Goal: Find specific page/section: Find specific page/section

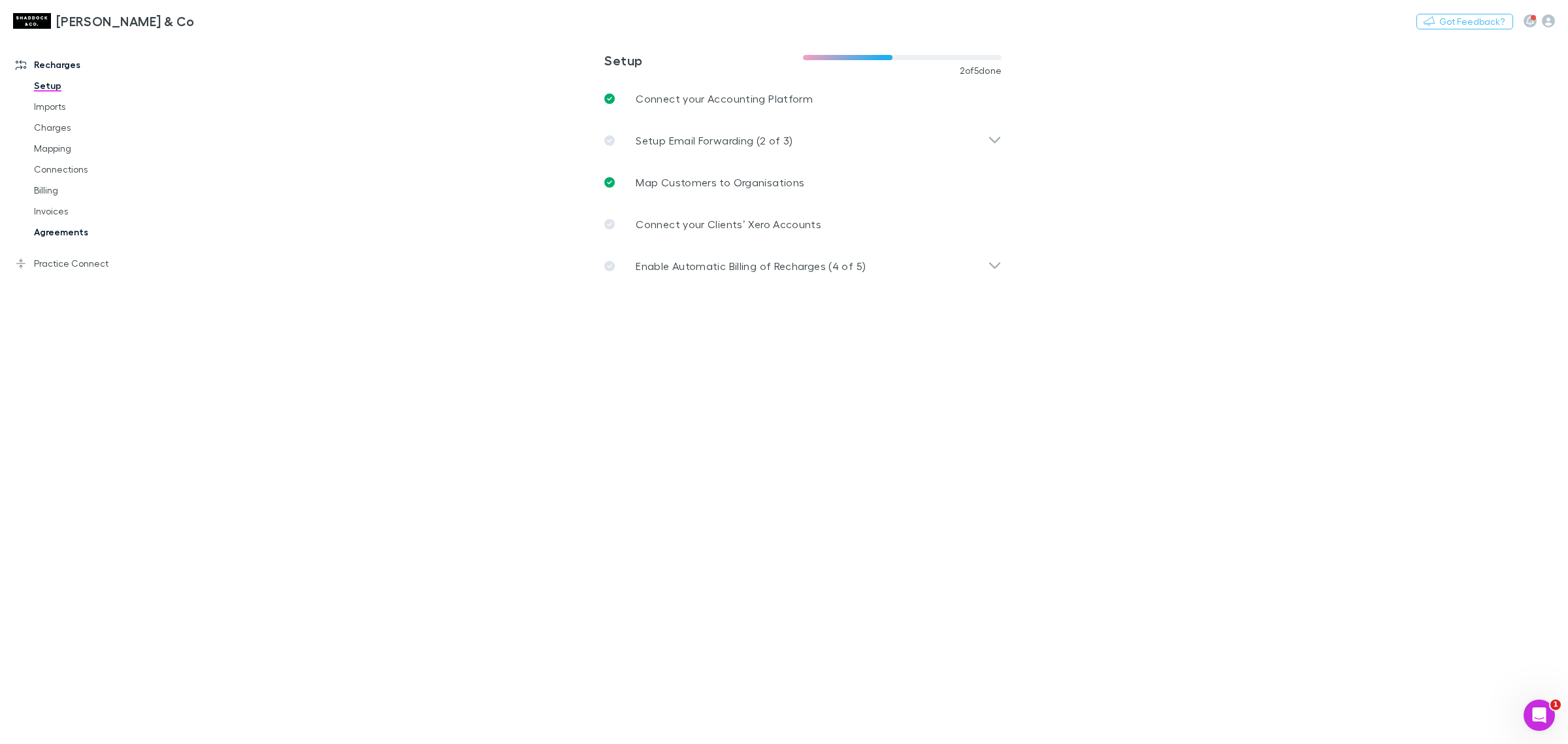
click at [78, 231] on link "Agreements" at bounding box center [103, 232] width 163 height 21
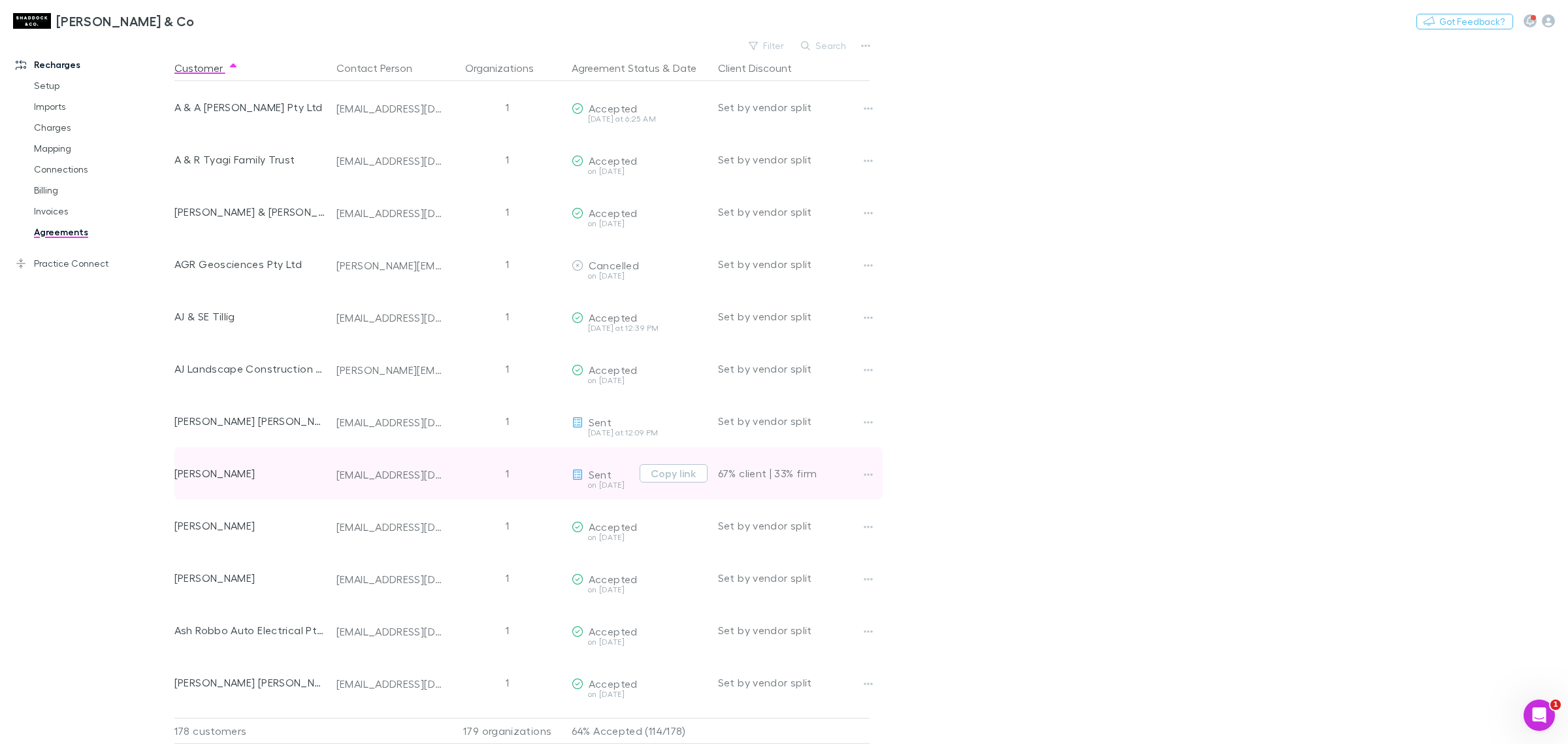
drag, startPoint x: 293, startPoint y: 474, endPoint x: 173, endPoint y: 461, distance: 120.7
click at [174, 461] on div "[PERSON_NAME]" at bounding box center [250, 473] width 152 height 52
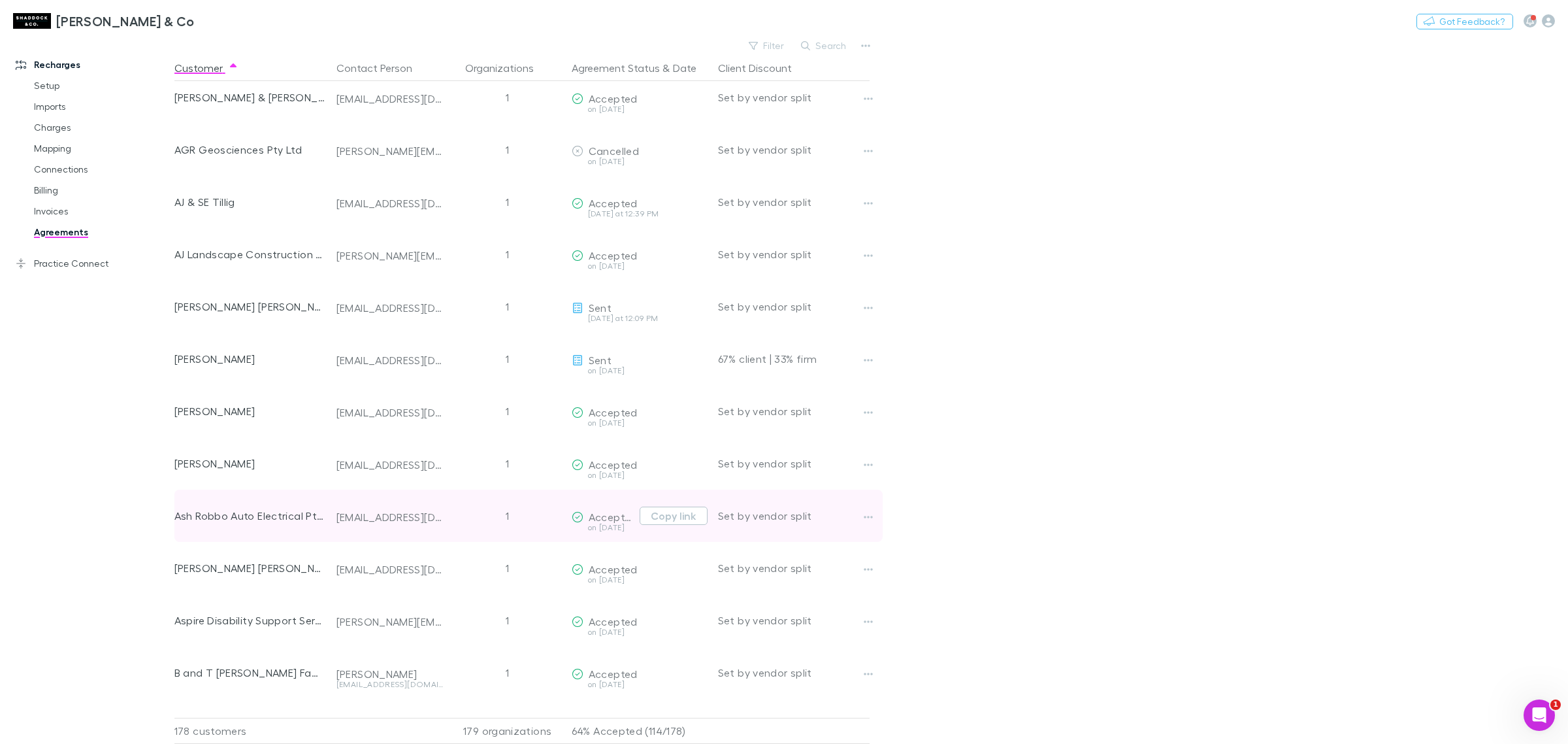
scroll to position [245, 0]
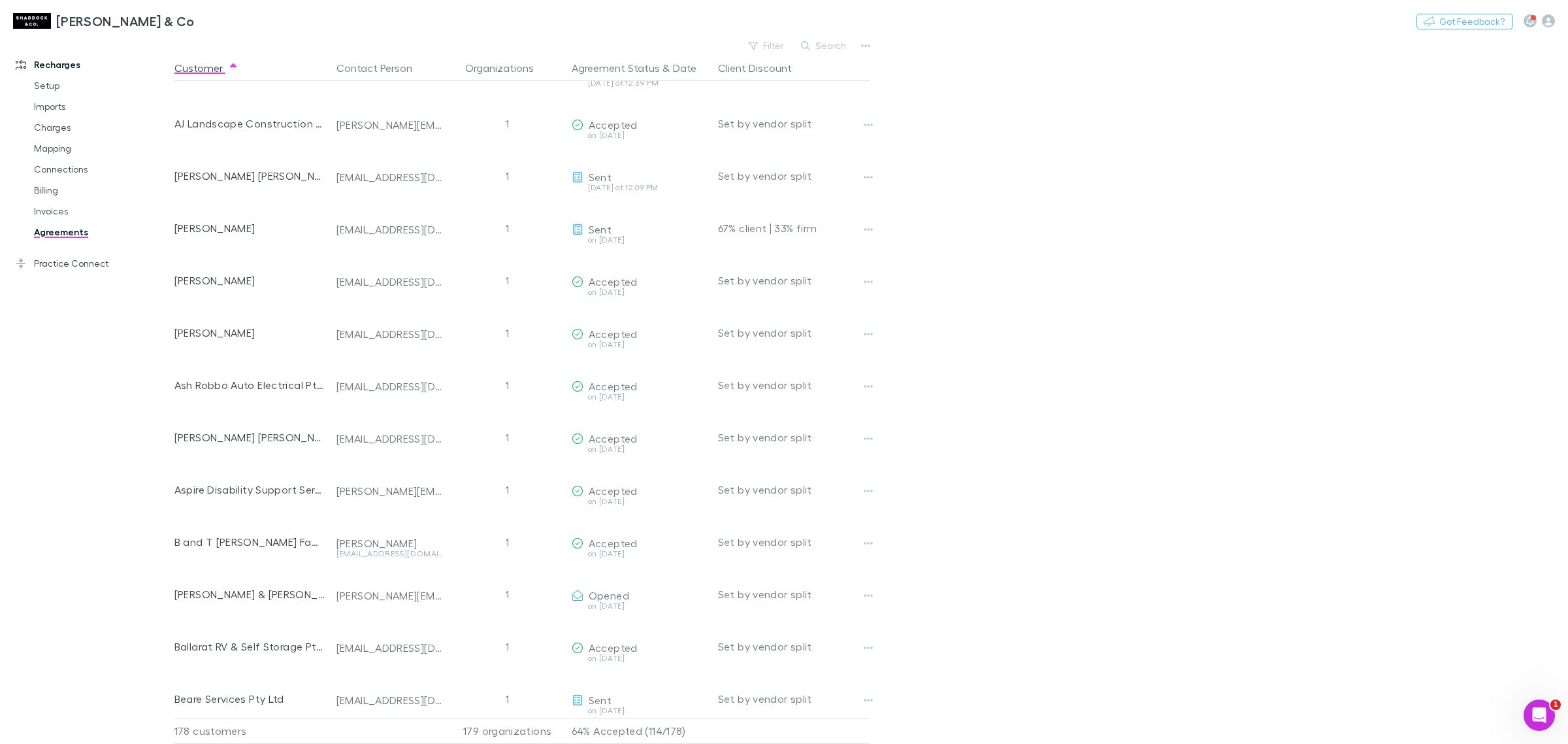
click at [973, 259] on main "Filter Search Customer Contact Person Organizations Agreement Status & Date Cli…" at bounding box center [871, 390] width 1394 height 707
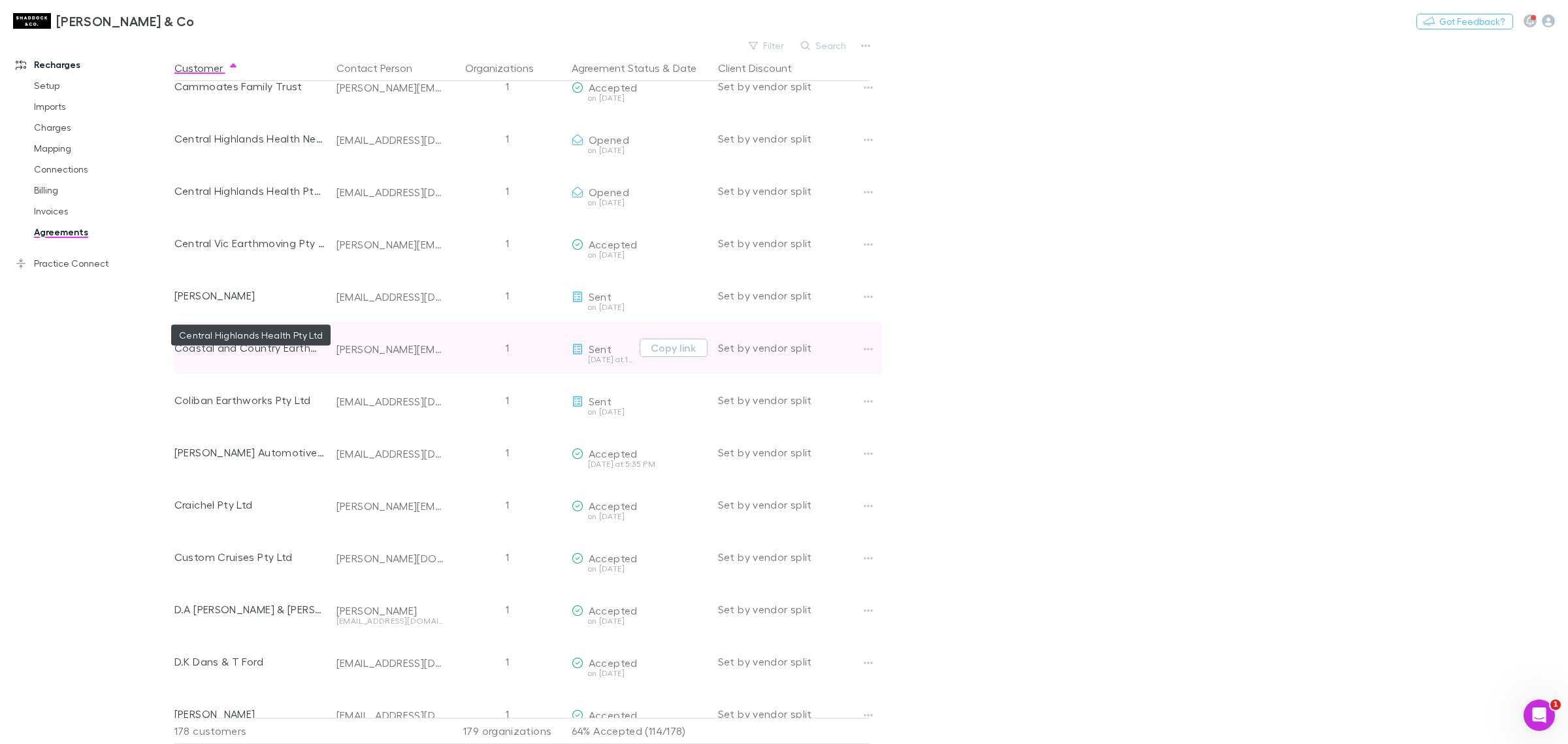
scroll to position [1389, 0]
